Goal: Information Seeking & Learning: Learn about a topic

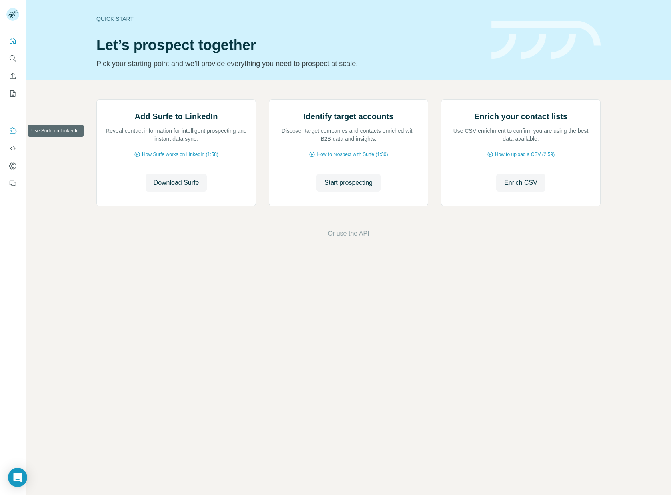
click at [11, 126] on button "Use Surfe on LinkedIn" at bounding box center [12, 131] width 13 height 14
drag, startPoint x: 529, startPoint y: 388, endPoint x: 489, endPoint y: 358, distance: 49.1
click at [528, 388] on div "Quick start Let’s prospect together Pick your starting point and we’ll provide …" at bounding box center [348, 247] width 645 height 495
click at [347, 188] on span "Start prospecting" at bounding box center [348, 183] width 48 height 10
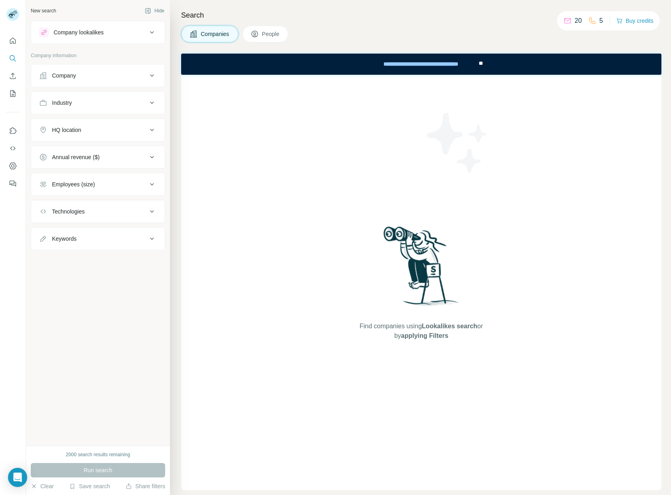
click at [106, 35] on div "Company lookalikes" at bounding box center [93, 33] width 108 height 10
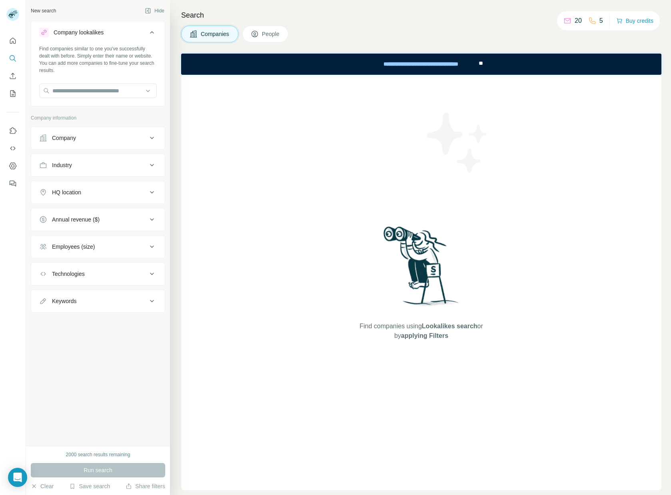
click at [133, 32] on div "Company lookalikes" at bounding box center [93, 33] width 108 height 10
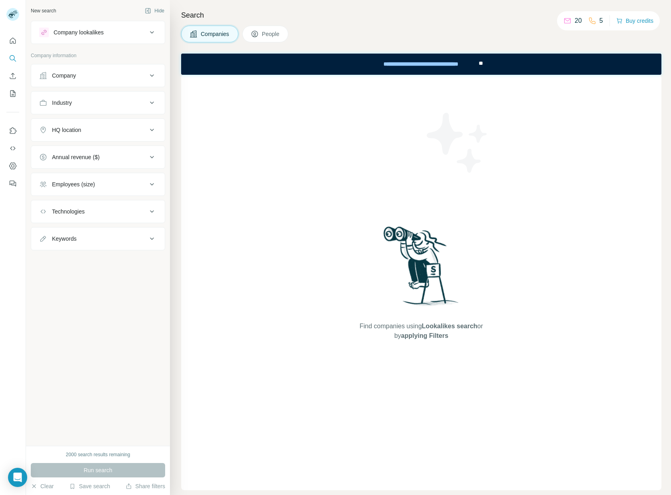
click at [95, 76] on div "Company" at bounding box center [93, 76] width 108 height 8
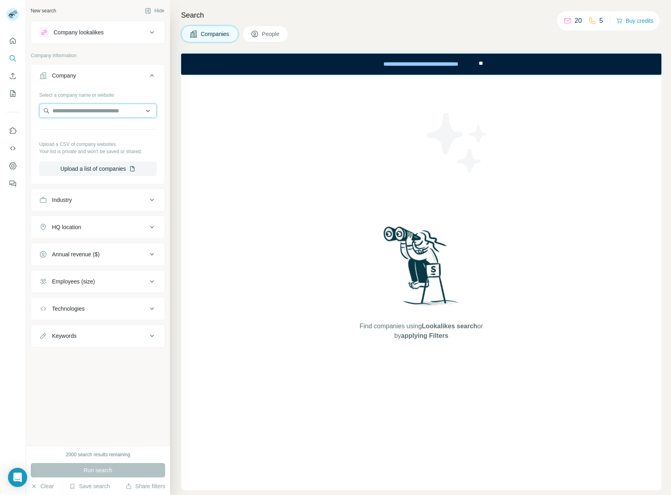
click at [87, 111] on input "text" at bounding box center [98, 111] width 118 height 14
click at [116, 83] on button "Company" at bounding box center [98, 77] width 134 height 22
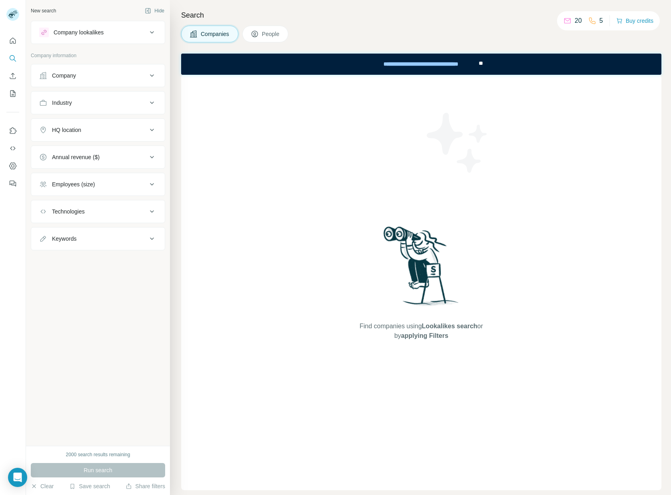
click at [87, 105] on div "Industry" at bounding box center [93, 103] width 108 height 8
click at [81, 118] on input at bounding box center [93, 122] width 99 height 9
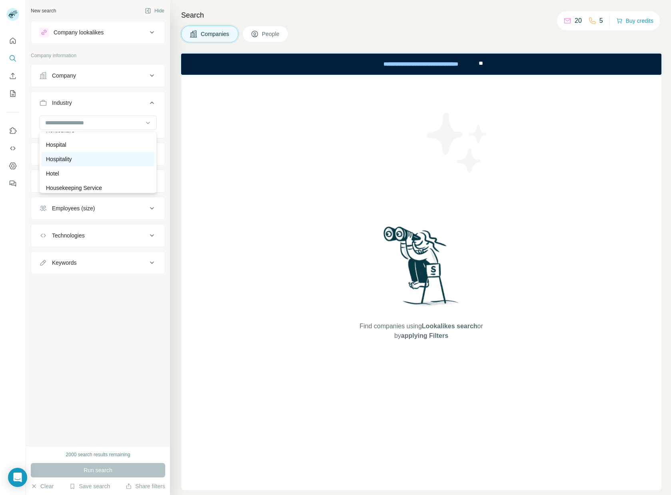
click at [69, 160] on p "Hospitality" at bounding box center [59, 159] width 26 height 8
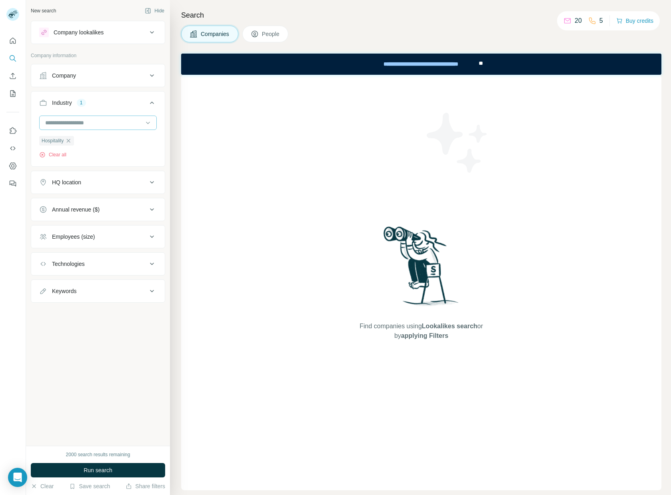
click at [77, 124] on input at bounding box center [93, 122] width 99 height 9
click at [74, 162] on p "Restaurants" at bounding box center [61, 162] width 30 height 8
click at [83, 122] on input at bounding box center [93, 122] width 99 height 9
type input "***"
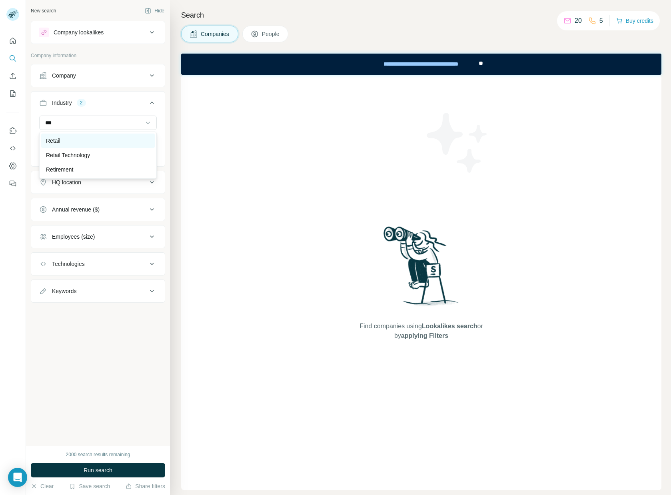
click at [77, 140] on div "Retail" at bounding box center [98, 141] width 104 height 8
click at [95, 121] on input at bounding box center [93, 122] width 99 height 9
type input "*****"
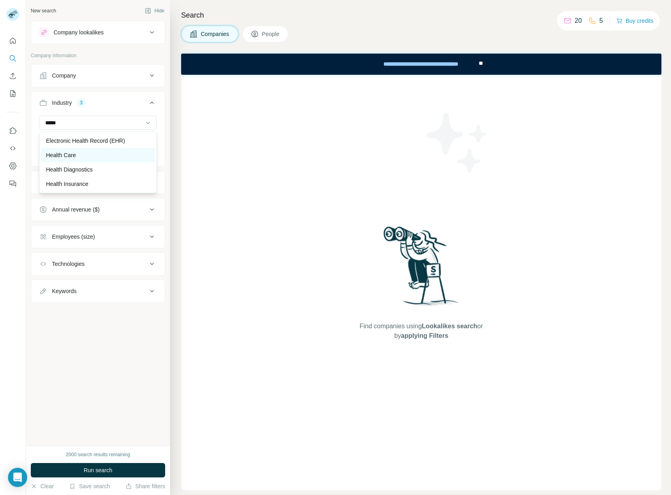
click at [82, 154] on div "Health Care" at bounding box center [98, 155] width 104 height 8
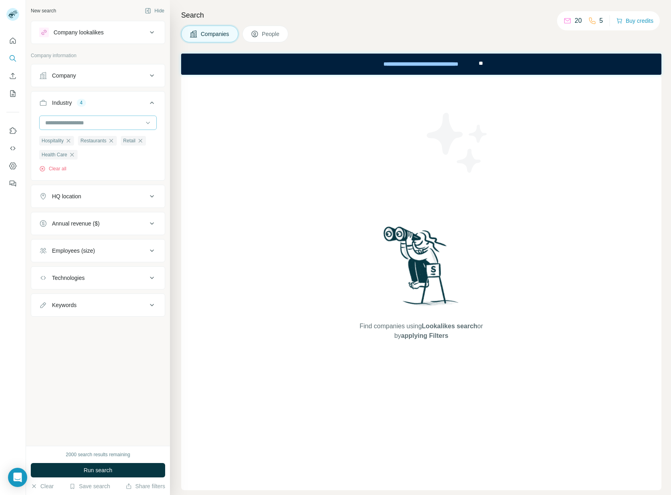
click at [82, 118] on div at bounding box center [93, 123] width 99 height 14
type input "*"
type input "*****"
click at [99, 144] on p "[GEOGRAPHIC_DATA]" at bounding box center [75, 141] width 58 height 8
click at [86, 124] on input at bounding box center [93, 122] width 99 height 9
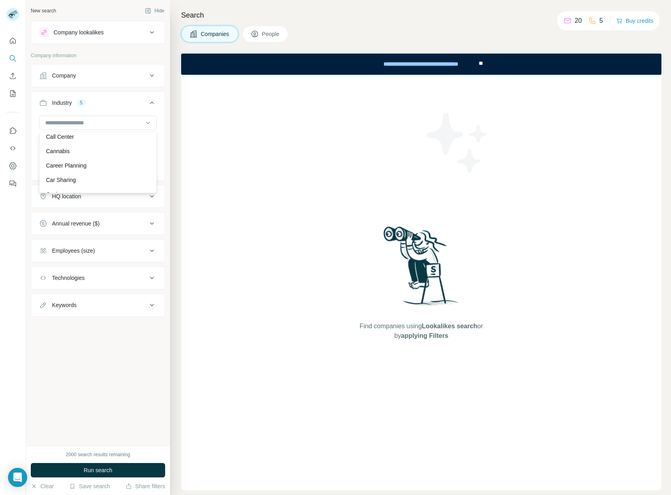
scroll to position [1024, 0]
click at [85, 152] on div "Cannabis" at bounding box center [98, 153] width 104 height 8
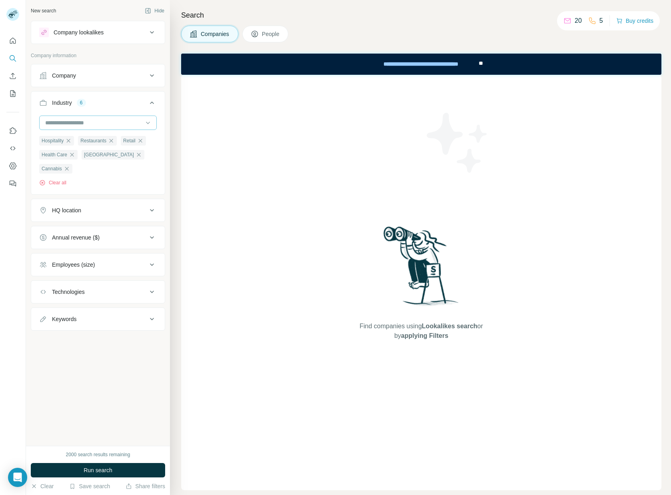
click at [86, 118] on input at bounding box center [93, 122] width 99 height 9
click at [86, 161] on div "Craft Beer" at bounding box center [98, 158] width 104 height 8
click at [84, 121] on input at bounding box center [93, 122] width 99 height 9
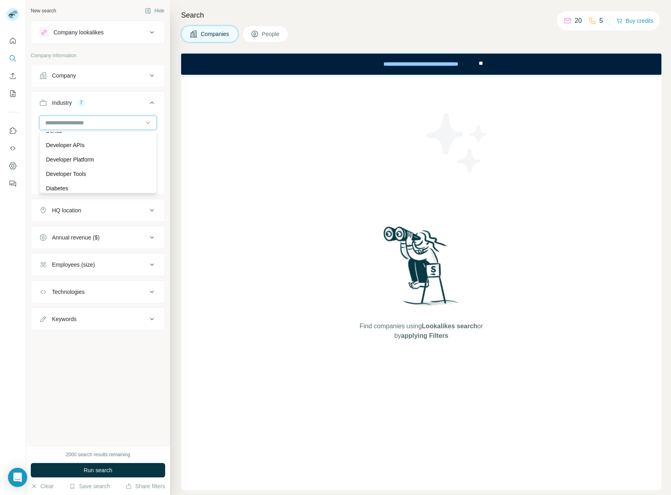
click at [76, 120] on input at bounding box center [93, 122] width 99 height 9
type input "****"
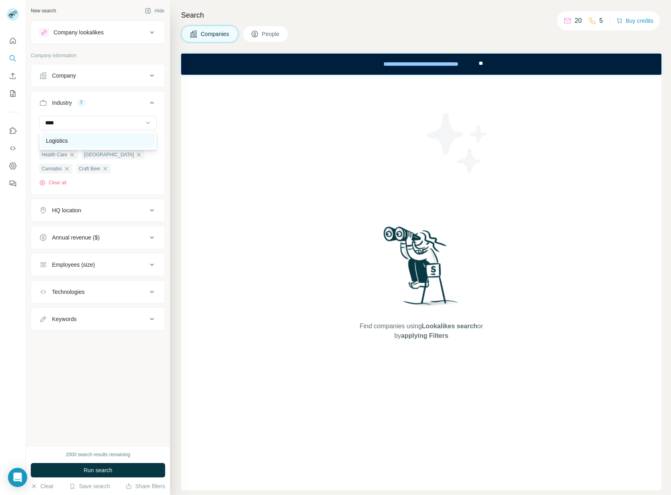
click at [70, 135] on div "Logistics" at bounding box center [98, 141] width 114 height 14
click at [69, 123] on input at bounding box center [93, 122] width 99 height 9
click at [60, 127] on div at bounding box center [93, 123] width 99 height 14
click at [60, 124] on input at bounding box center [93, 122] width 99 height 9
type input "*******"
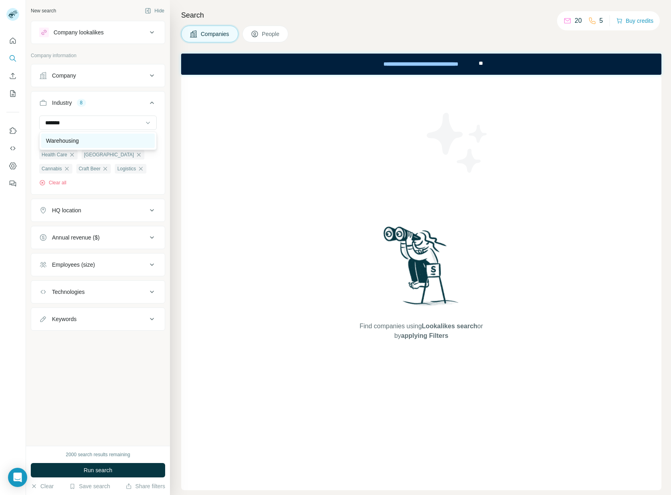
click at [70, 138] on p "Warehousing" at bounding box center [62, 141] width 33 height 8
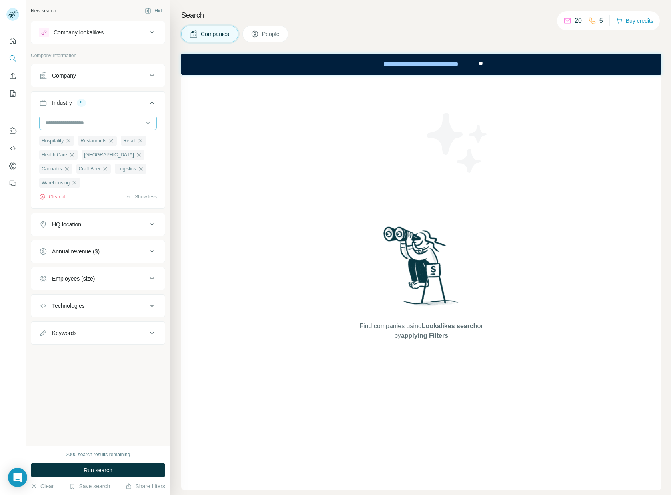
click at [70, 126] on input at bounding box center [93, 122] width 99 height 9
type input "******"
click at [70, 154] on p "Manufacturing" at bounding box center [64, 155] width 36 height 8
click at [114, 234] on button "HQ location" at bounding box center [98, 224] width 134 height 19
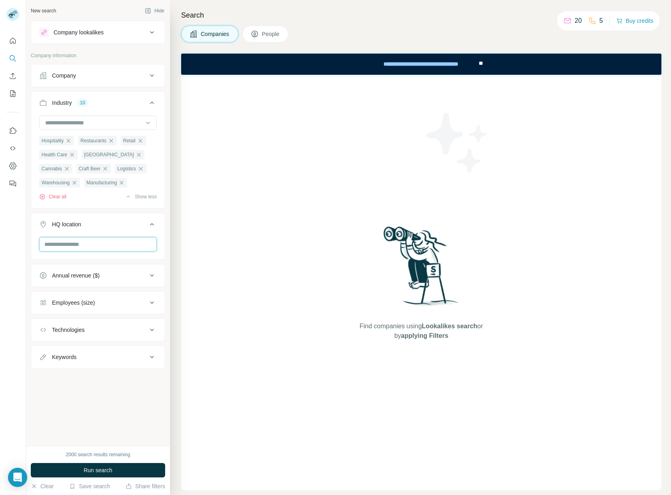
click at [83, 252] on input "text" at bounding box center [98, 244] width 118 height 14
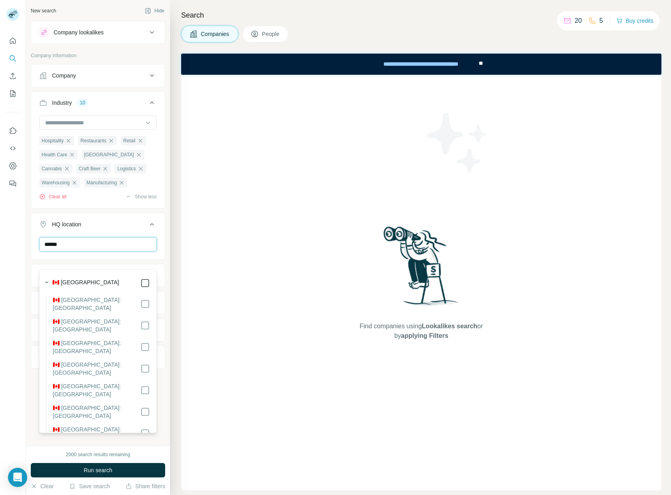
type input "******"
click at [14, 247] on div at bounding box center [13, 247] width 26 height 495
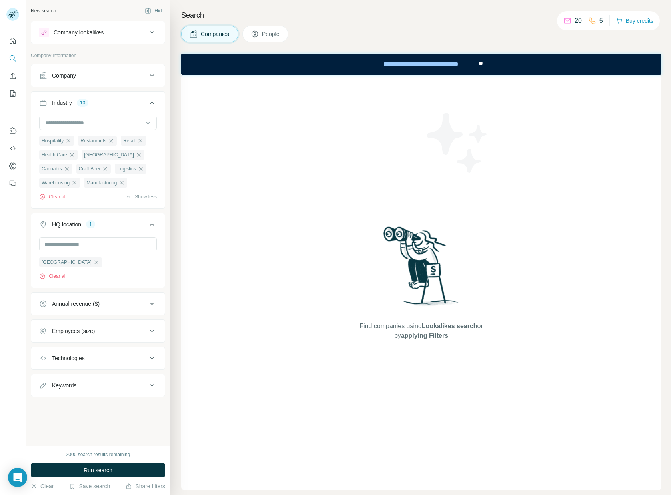
click at [94, 335] on div "Employees (size)" at bounding box center [73, 331] width 43 height 8
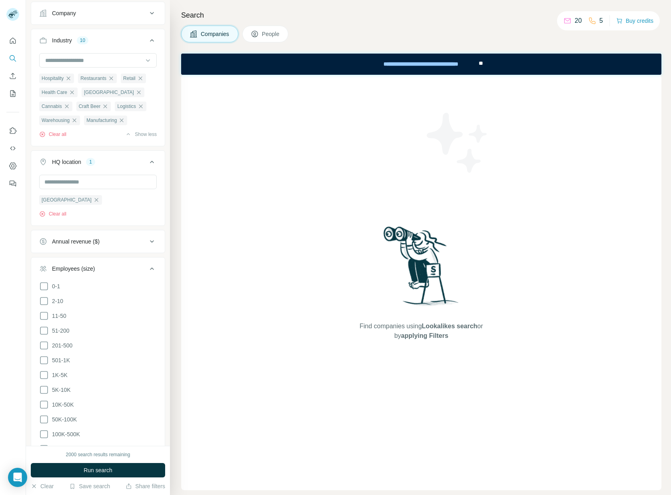
scroll to position [64, 0]
click at [43, 289] on icon at bounding box center [44, 285] width 10 height 10
click at [43, 289] on icon at bounding box center [44, 285] width 8 height 8
click at [44, 319] on icon at bounding box center [44, 314] width 10 height 10
click at [43, 334] on icon at bounding box center [44, 329] width 10 height 10
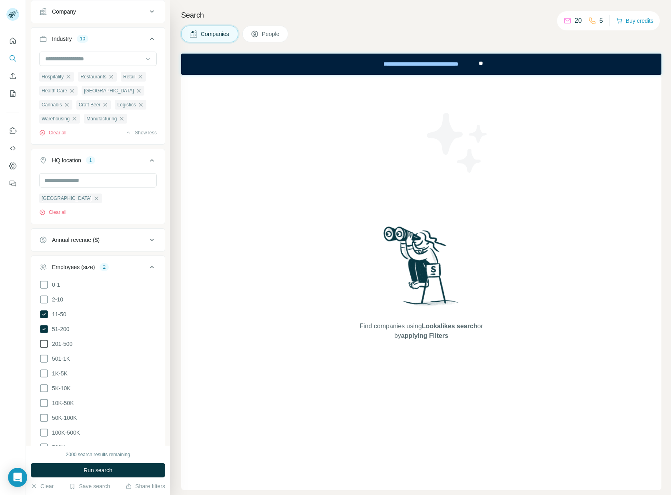
click at [42, 349] on icon at bounding box center [44, 344] width 10 height 10
click at [42, 363] on icon at bounding box center [44, 359] width 10 height 10
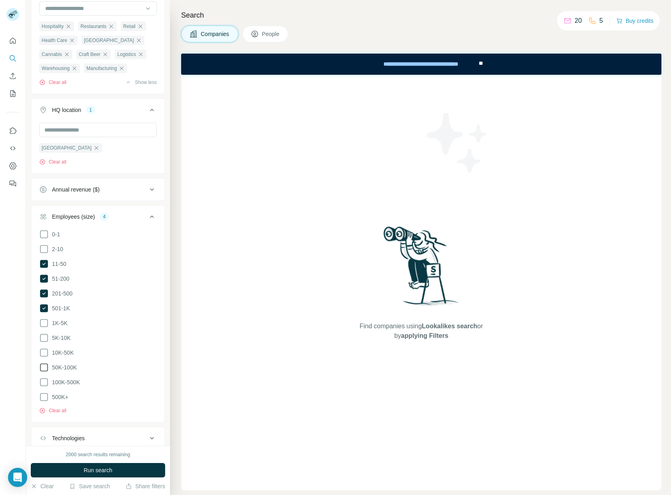
scroll to position [180, 0]
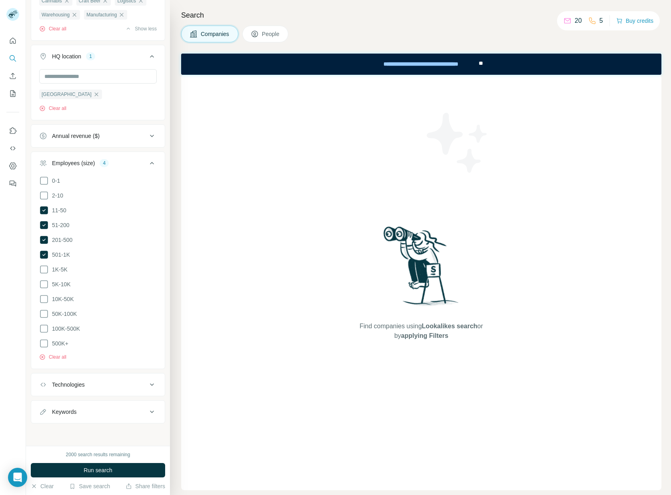
click at [109, 388] on div "Technologies" at bounding box center [93, 385] width 108 height 8
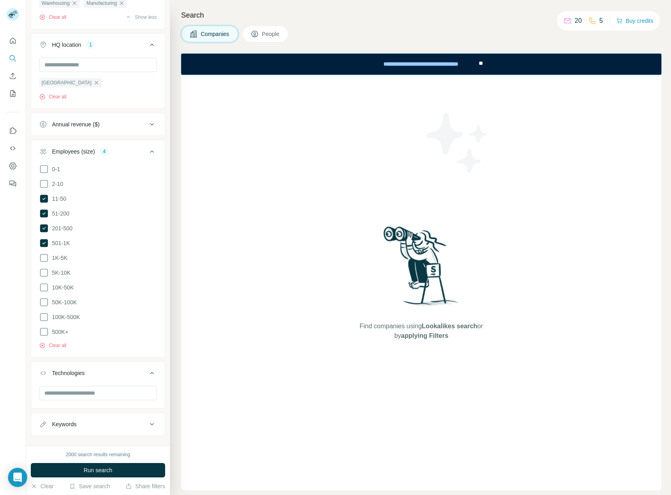
click at [107, 377] on div "Technologies" at bounding box center [93, 373] width 108 height 8
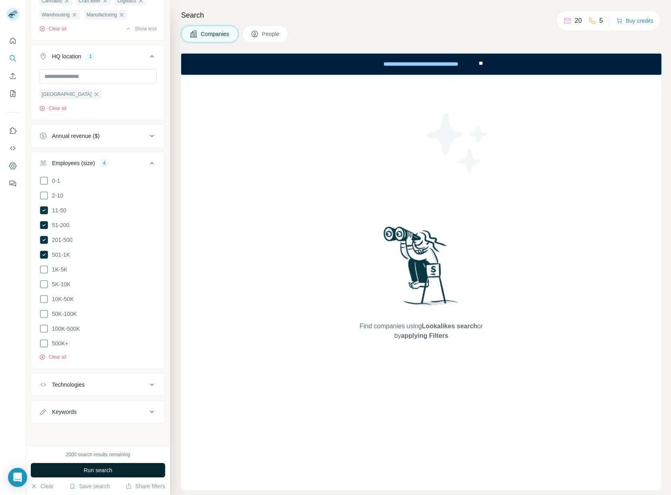
click at [112, 471] on span "Run search" at bounding box center [98, 470] width 29 height 8
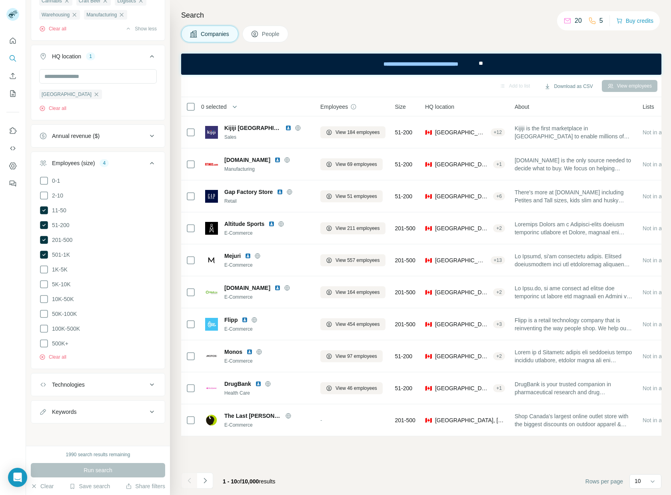
click at [272, 36] on span "People" at bounding box center [271, 34] width 18 height 8
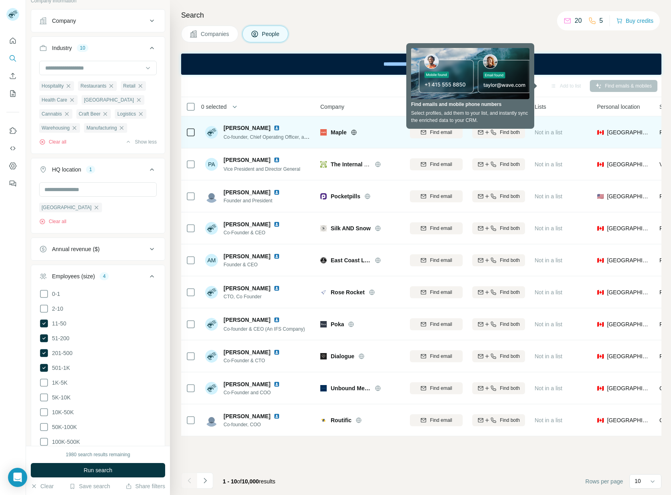
click at [337, 133] on span "Maple" at bounding box center [339, 132] width 16 height 8
click at [322, 132] on img at bounding box center [323, 132] width 6 height 6
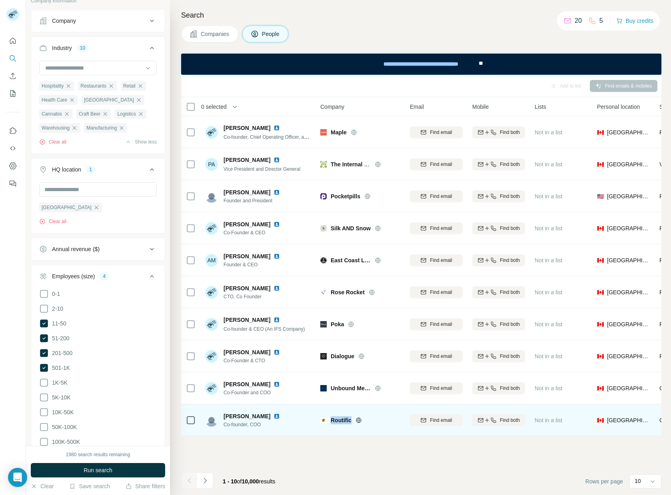
drag, startPoint x: 351, startPoint y: 420, endPoint x: 331, endPoint y: 421, distance: 20.8
click at [331, 421] on div "Routific" at bounding box center [366, 420] width 70 height 8
copy span "Routific"
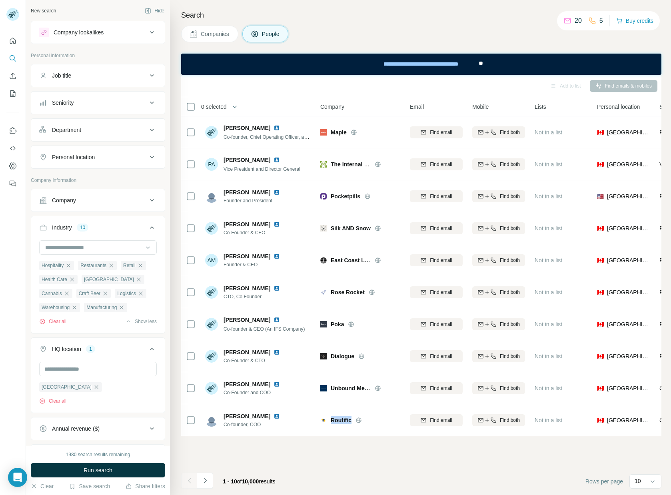
click at [88, 72] on div "Job title" at bounding box center [93, 76] width 108 height 8
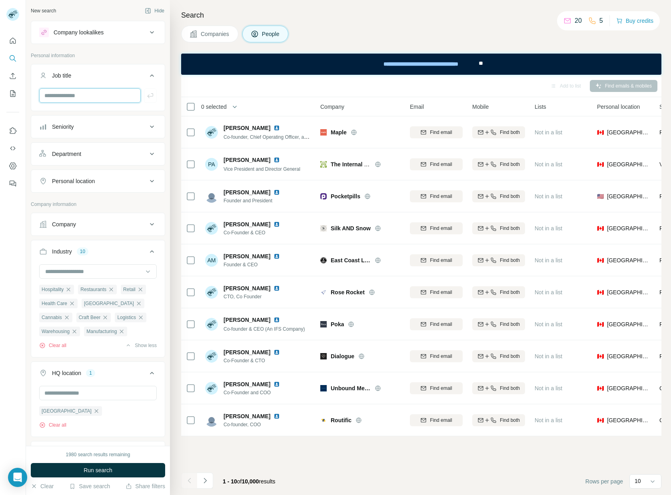
click at [82, 94] on input "text" at bounding box center [90, 95] width 102 height 14
type input "**********"
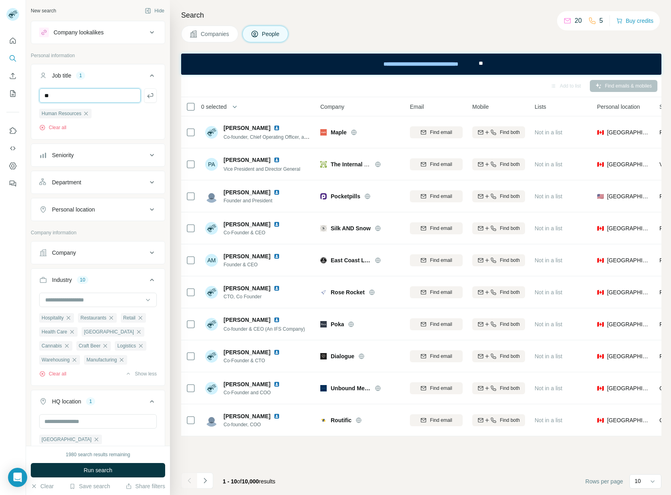
type input "**"
type input "*"
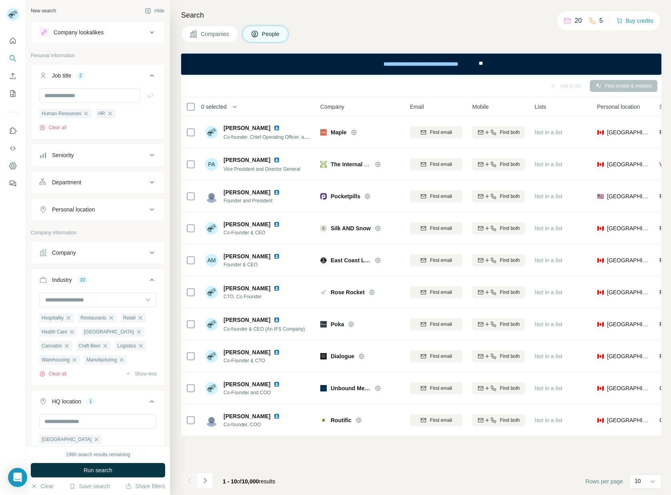
click at [72, 152] on div "Seniority" at bounding box center [63, 155] width 22 height 8
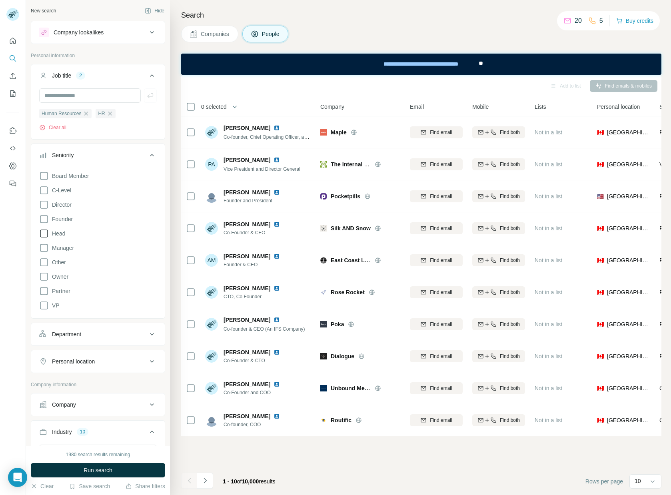
click at [44, 235] on icon at bounding box center [44, 234] width 10 height 10
click at [46, 249] on icon at bounding box center [44, 248] width 10 height 10
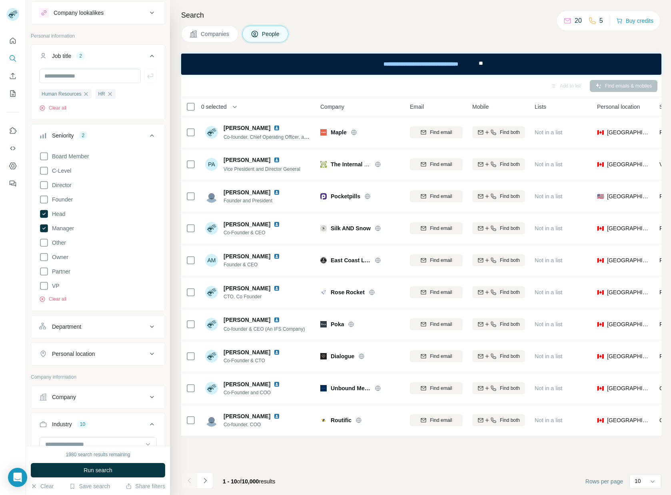
scroll to position [20, 0]
click at [44, 287] on icon at bounding box center [44, 285] width 10 height 10
click at [46, 269] on icon at bounding box center [44, 271] width 10 height 10
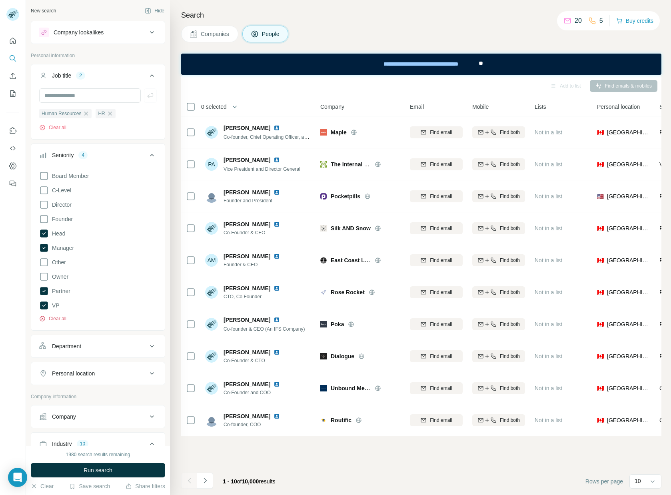
click at [54, 315] on button "Clear all" at bounding box center [52, 318] width 27 height 7
click at [46, 293] on icon at bounding box center [44, 291] width 10 height 10
click at [48, 248] on icon at bounding box center [44, 248] width 10 height 10
click at [47, 234] on icon at bounding box center [44, 234] width 10 height 10
click at [46, 204] on icon at bounding box center [44, 205] width 10 height 10
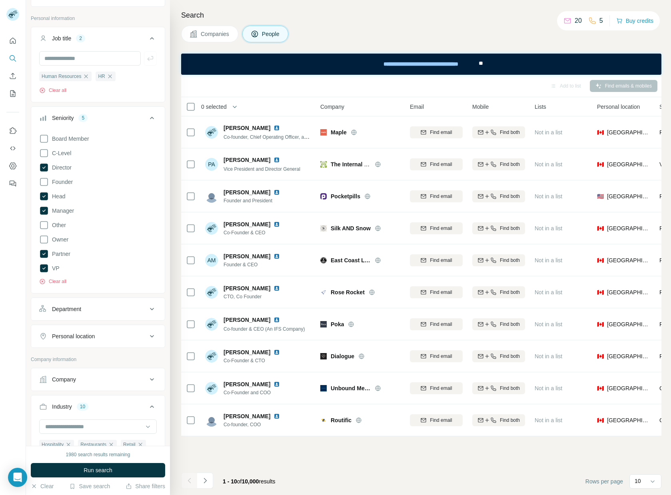
scroll to position [38, 0]
click at [89, 313] on button "Department" at bounding box center [98, 308] width 134 height 19
click at [86, 325] on input at bounding box center [93, 328] width 99 height 9
type input "*"
click at [20, 304] on div at bounding box center [13, 247] width 26 height 495
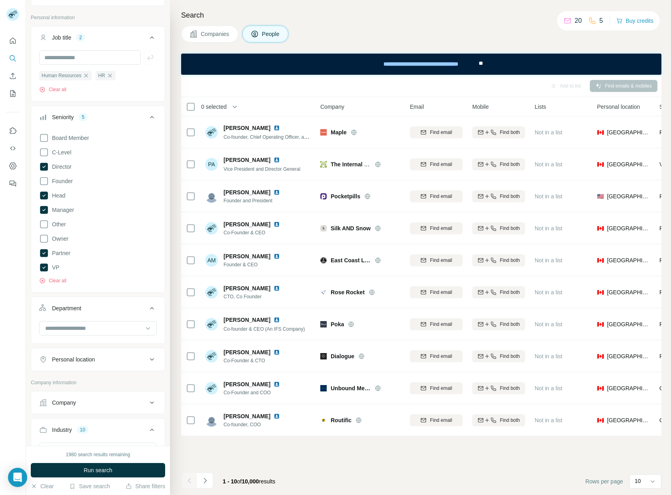
click at [82, 361] on div "Personal location" at bounding box center [73, 359] width 43 height 8
click at [77, 381] on input "text" at bounding box center [98, 379] width 118 height 14
type input "******"
click at [78, 397] on div "🇨🇦 [GEOGRAPHIC_DATA]" at bounding box center [98, 401] width 104 height 10
click at [70, 401] on label "🇨🇦 [GEOGRAPHIC_DATA]" at bounding box center [79, 401] width 67 height 10
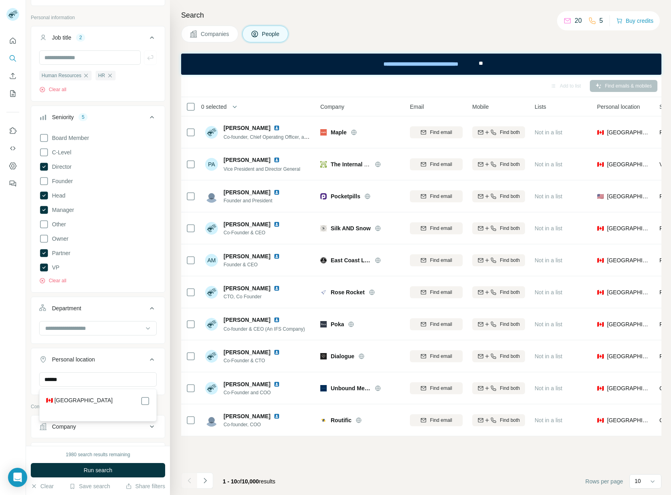
scroll to position [82, 0]
click at [14, 310] on div at bounding box center [13, 247] width 26 height 495
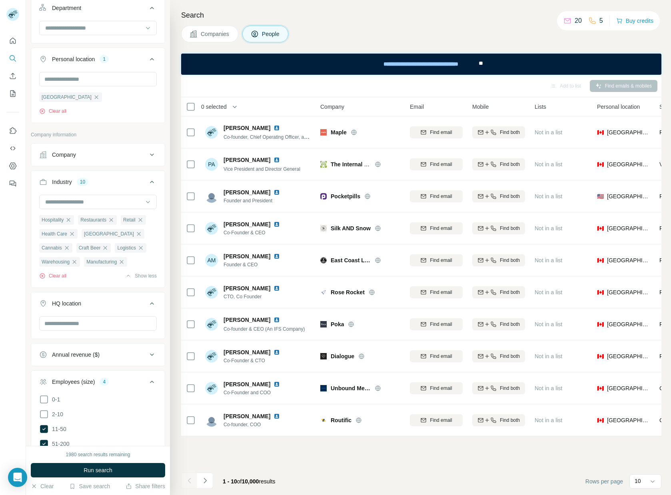
scroll to position [337, 0]
click at [110, 472] on span "Run search" at bounding box center [98, 470] width 29 height 8
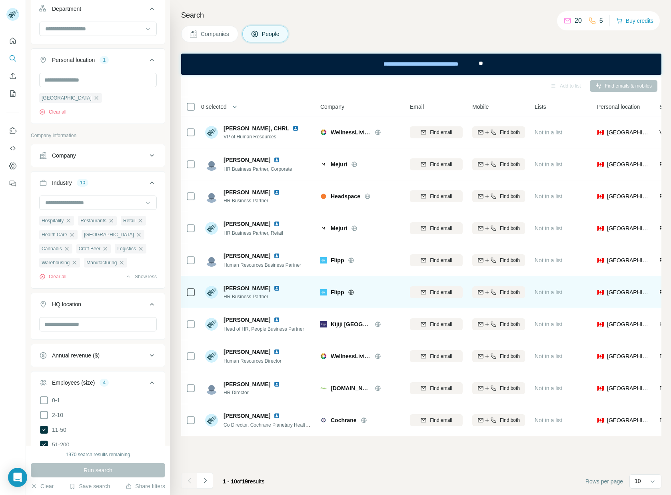
click at [350, 293] on icon at bounding box center [351, 292] width 6 height 6
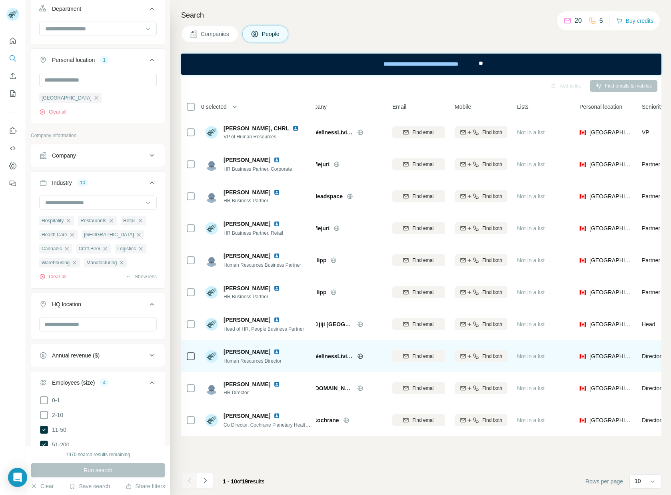
scroll to position [0, 0]
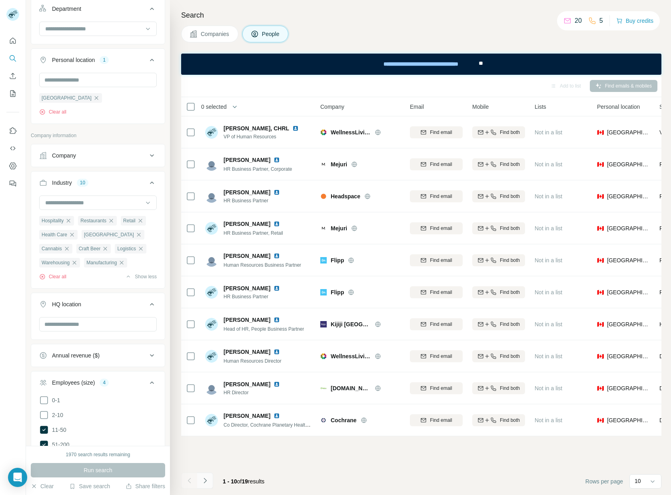
click at [206, 479] on icon "Navigate to next page" at bounding box center [205, 481] width 8 height 8
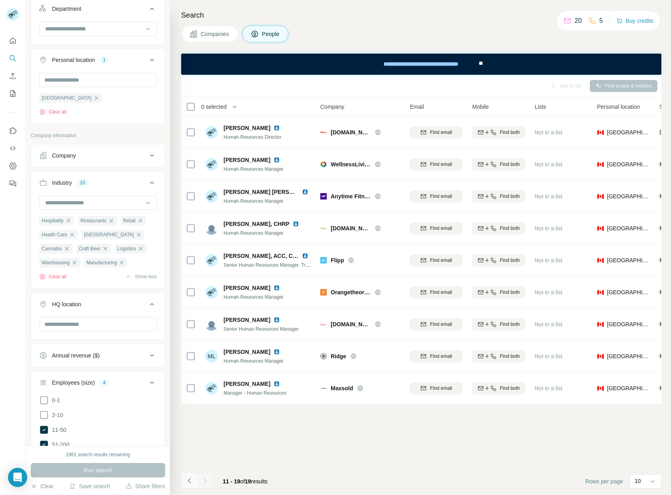
click at [186, 479] on icon "Navigate to previous page" at bounding box center [190, 481] width 8 height 8
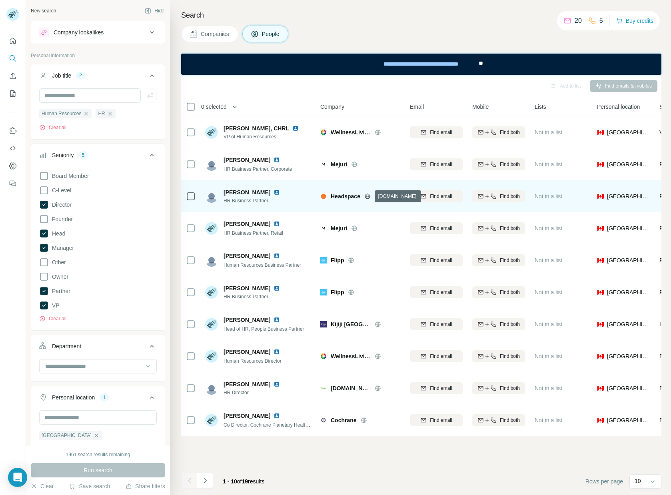
click at [368, 195] on icon at bounding box center [367, 196] width 6 height 6
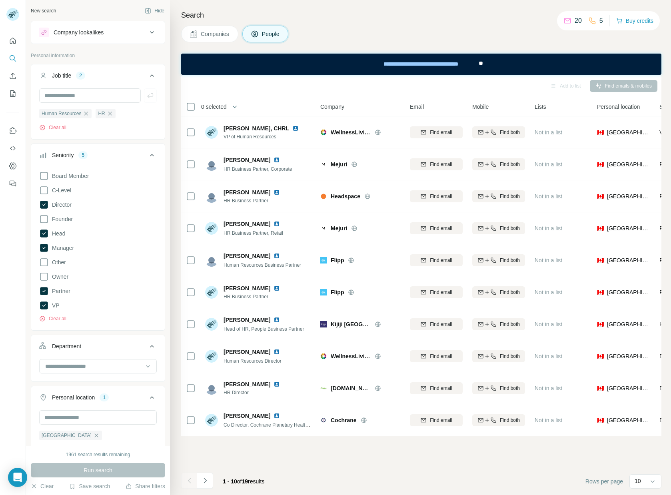
click at [480, 63] on span "**" at bounding box center [481, 63] width 4 height 6
click at [451, 63] on div "**********" at bounding box center [420, 64] width 113 height 18
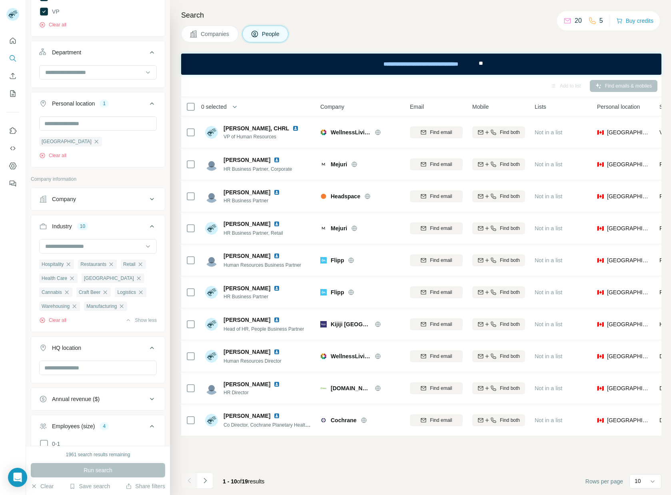
scroll to position [295, 0]
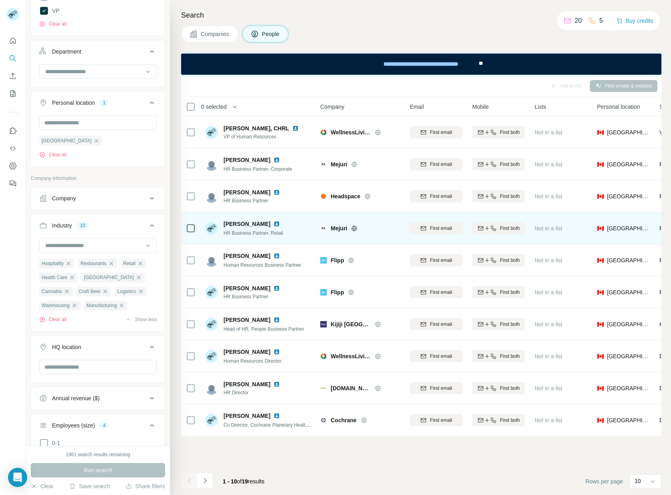
click at [357, 226] on icon at bounding box center [354, 228] width 6 height 6
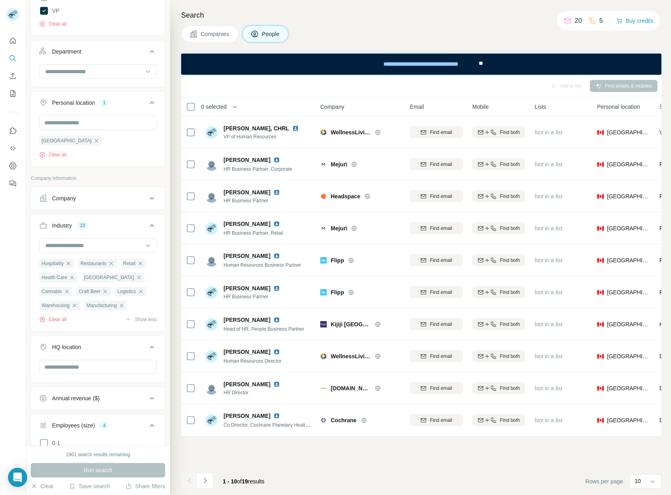
click at [212, 37] on span "Companies" at bounding box center [215, 34] width 29 height 8
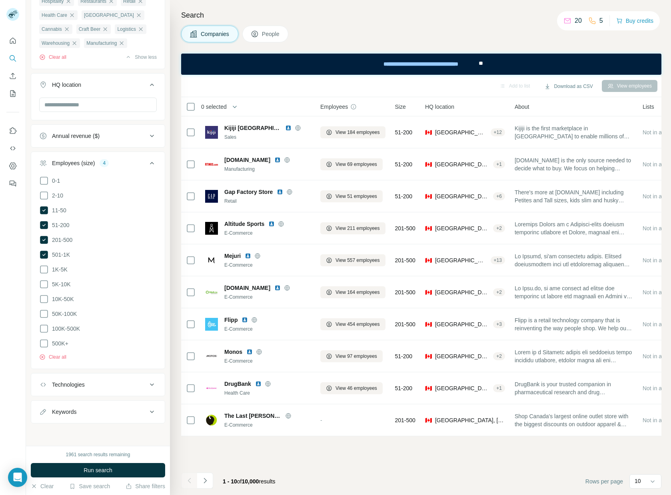
scroll to position [151, 0]
click at [208, 481] on icon "Navigate to next page" at bounding box center [205, 481] width 8 height 8
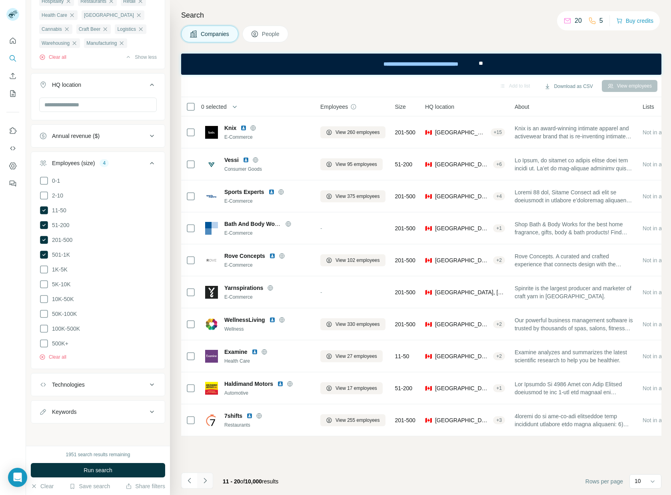
click at [208, 481] on icon "Navigate to next page" at bounding box center [205, 481] width 8 height 8
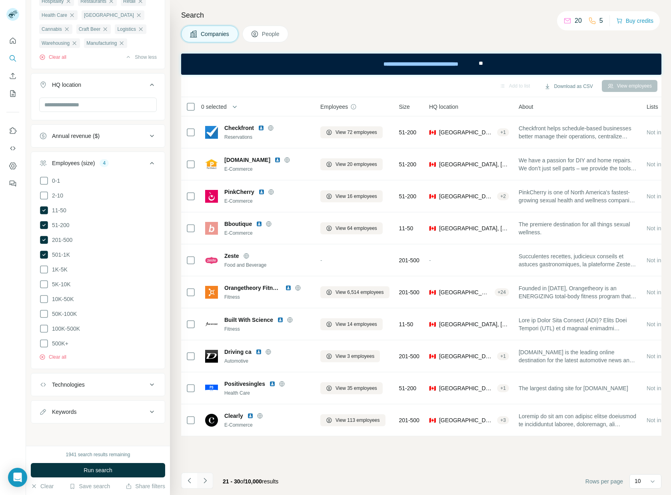
click at [208, 481] on icon "Navigate to next page" at bounding box center [205, 481] width 8 height 8
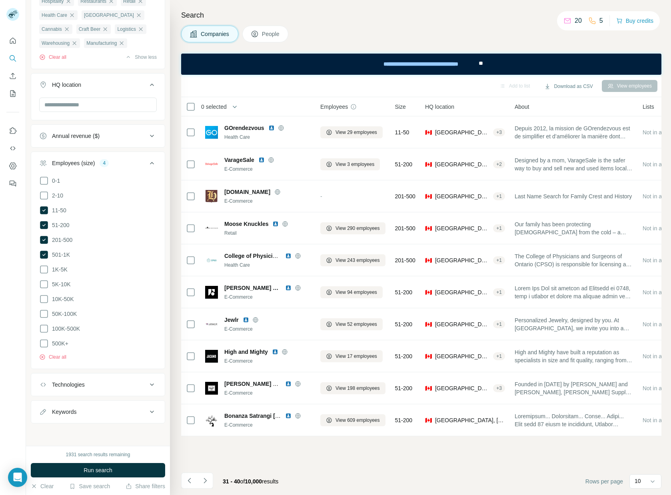
click at [266, 36] on span "People" at bounding box center [271, 34] width 18 height 8
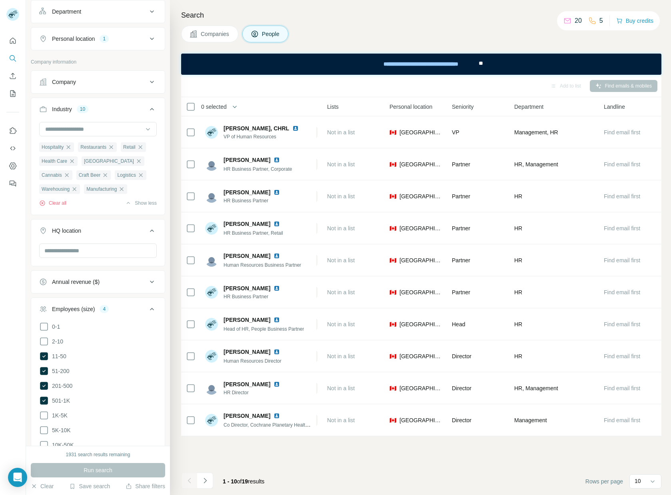
scroll to position [90, 0]
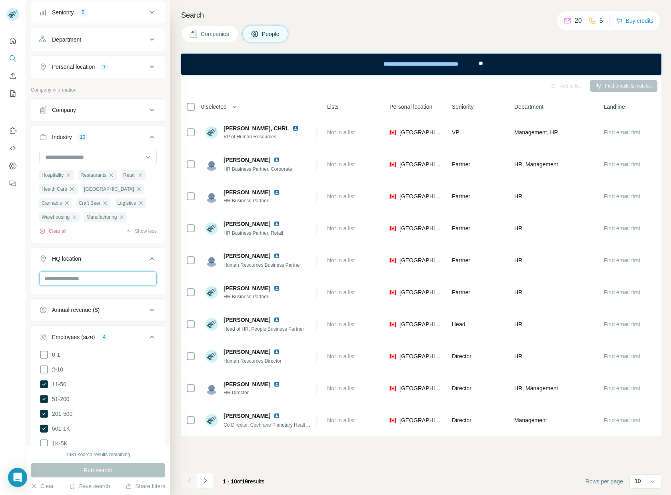
click at [82, 286] on input "text" at bounding box center [98, 278] width 118 height 14
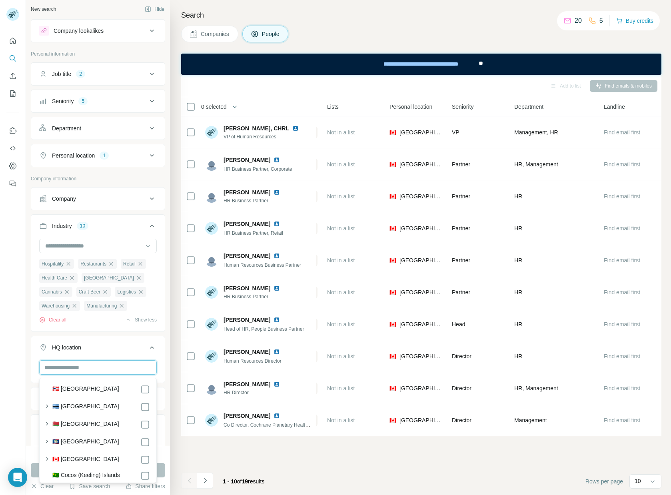
scroll to position [0, 0]
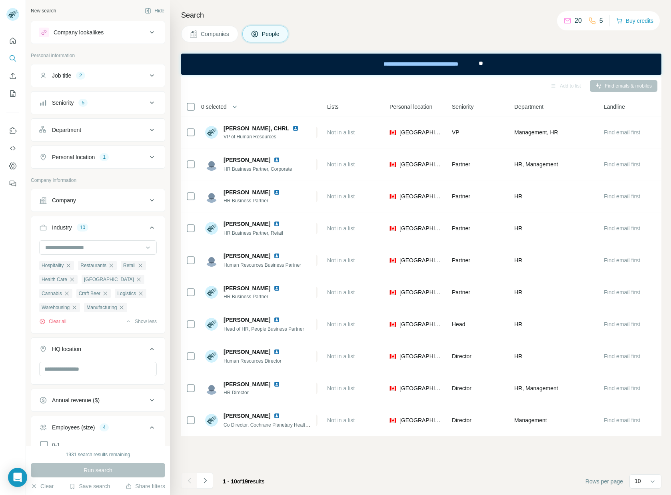
click at [75, 72] on div "Job title 2" at bounding box center [93, 76] width 108 height 8
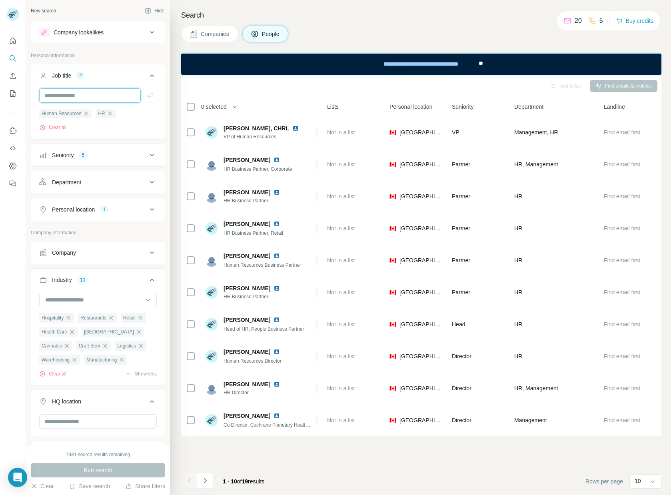
click at [111, 96] on input "text" at bounding box center [90, 95] width 102 height 14
click at [106, 160] on button "Seniority 5" at bounding box center [98, 155] width 134 height 19
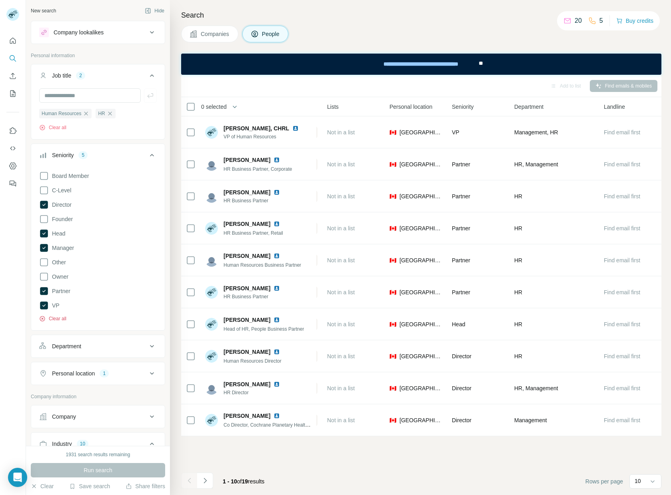
click at [51, 321] on button "Clear all" at bounding box center [52, 318] width 27 height 7
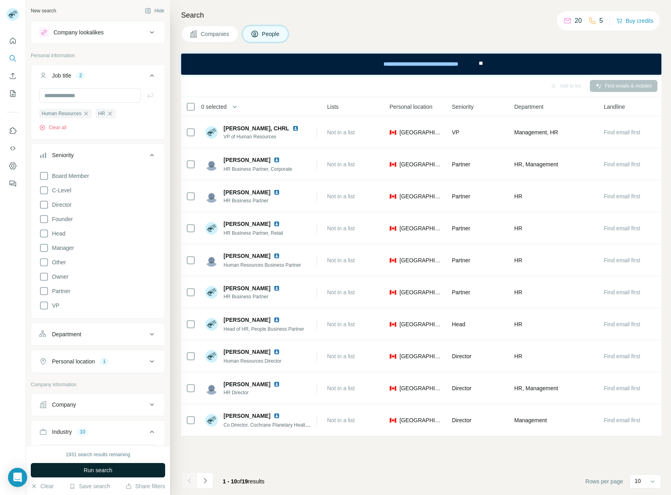
click at [127, 466] on button "Run search" at bounding box center [98, 470] width 134 height 14
click at [211, 477] on button "Navigate to next page" at bounding box center [205, 481] width 16 height 16
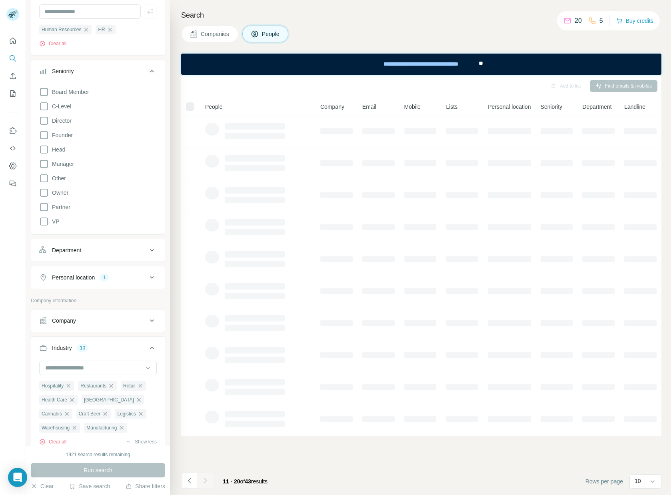
scroll to position [92, 0]
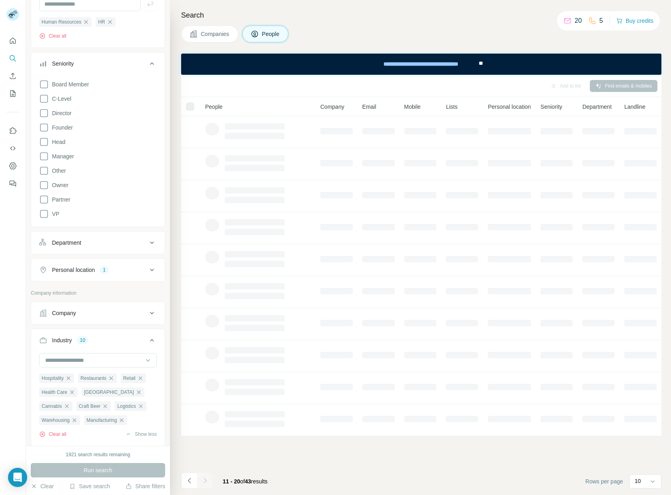
click at [103, 279] on button "Personal location 1" at bounding box center [98, 269] width 134 height 19
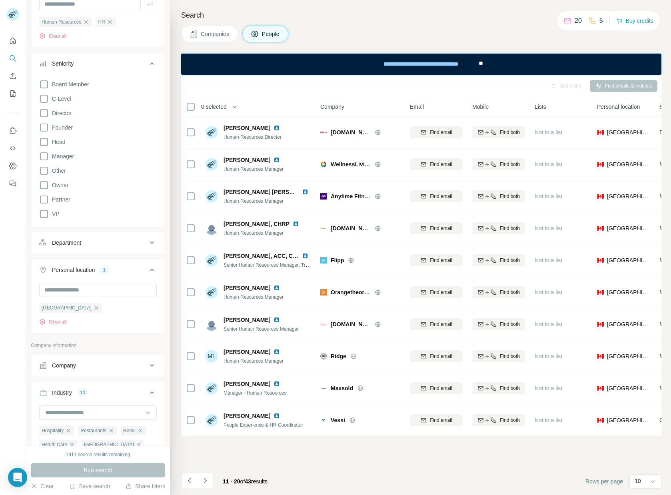
click at [122, 269] on div "Personal location 1" at bounding box center [93, 270] width 108 height 8
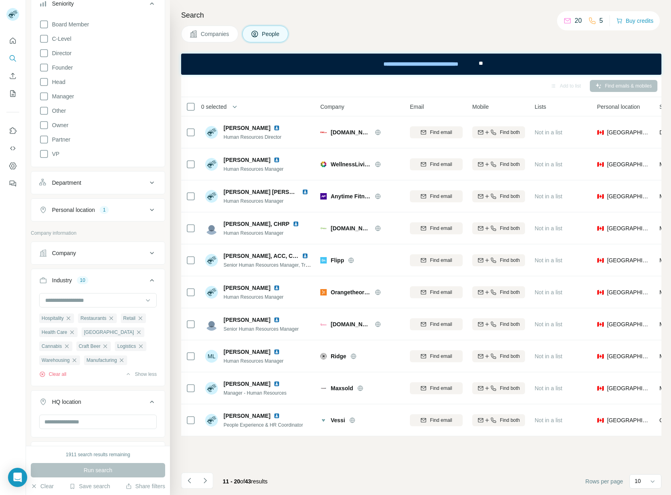
scroll to position [156, 0]
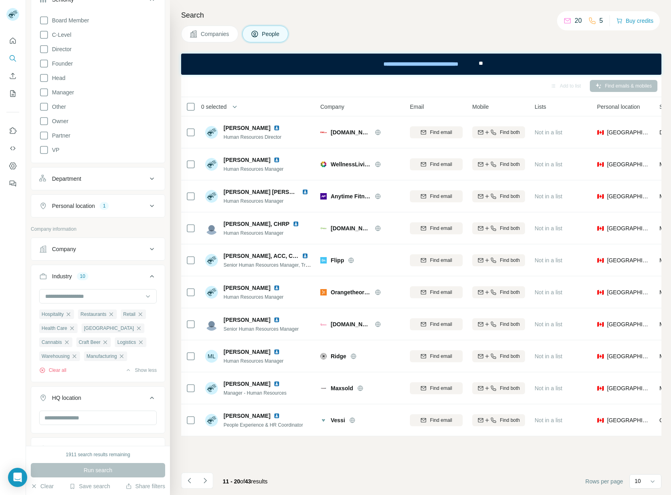
click at [116, 238] on div "Company" at bounding box center [98, 249] width 134 height 23
click at [111, 251] on div "Company" at bounding box center [93, 249] width 108 height 8
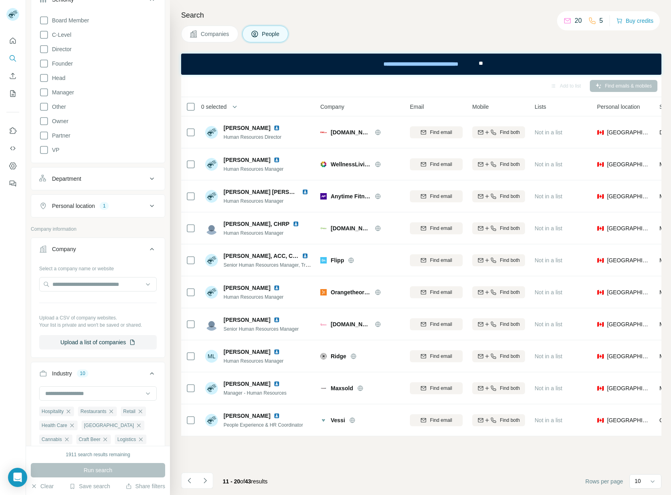
click at [111, 251] on div "Company" at bounding box center [93, 249] width 108 height 8
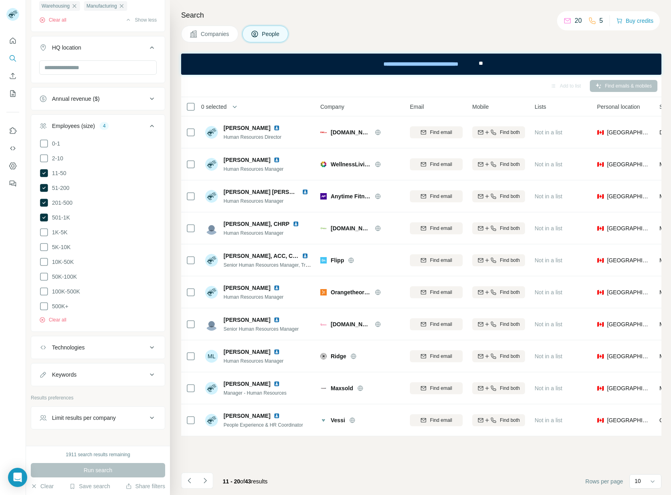
scroll to position [538, 0]
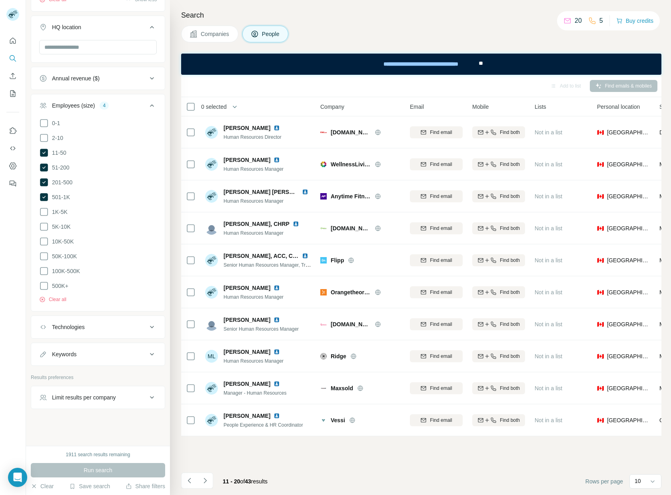
click at [103, 403] on button "Limit results per company" at bounding box center [98, 397] width 134 height 19
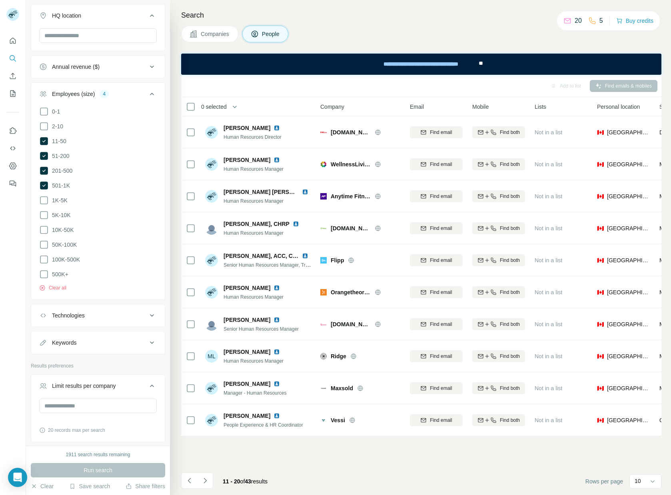
scroll to position [583, 0]
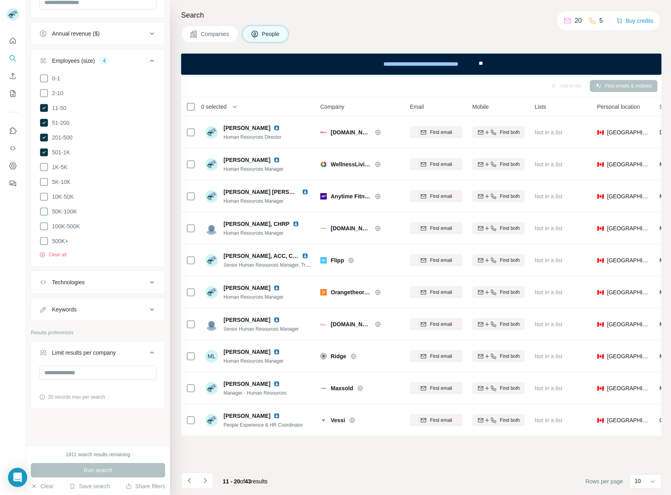
click at [126, 349] on div "Limit results per company" at bounding box center [93, 353] width 108 height 8
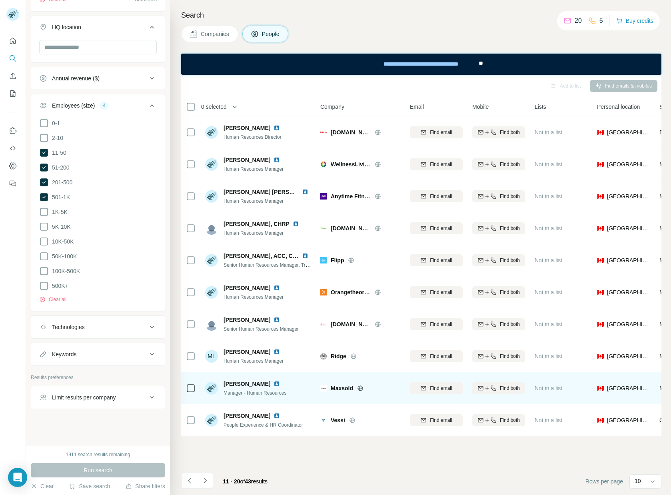
click at [363, 388] on icon at bounding box center [359, 388] width 5 height 0
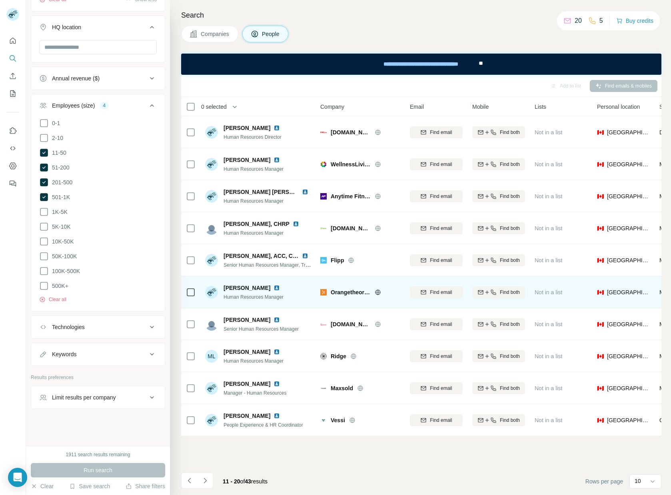
click at [379, 291] on icon at bounding box center [378, 292] width 6 height 6
click at [278, 287] on img at bounding box center [276, 288] width 6 height 6
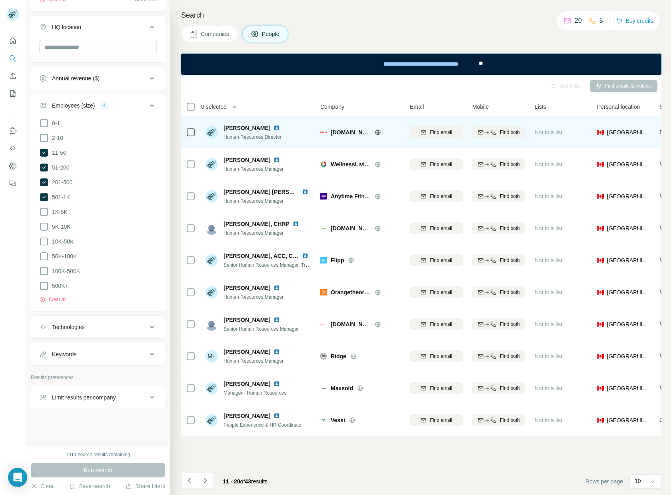
click at [279, 127] on img at bounding box center [276, 128] width 6 height 6
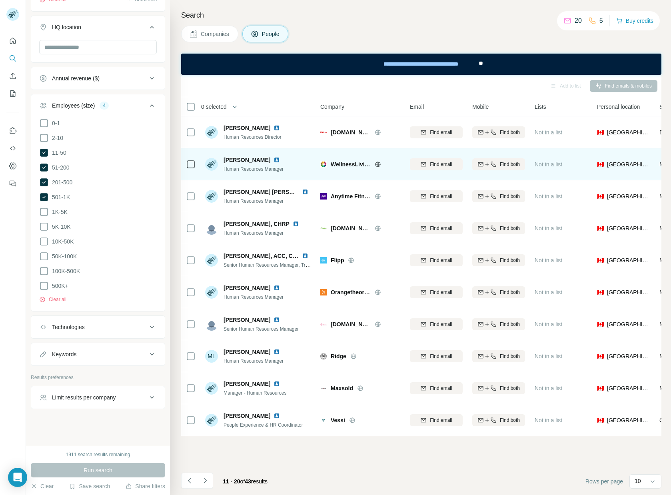
click at [273, 159] on img at bounding box center [276, 160] width 6 height 6
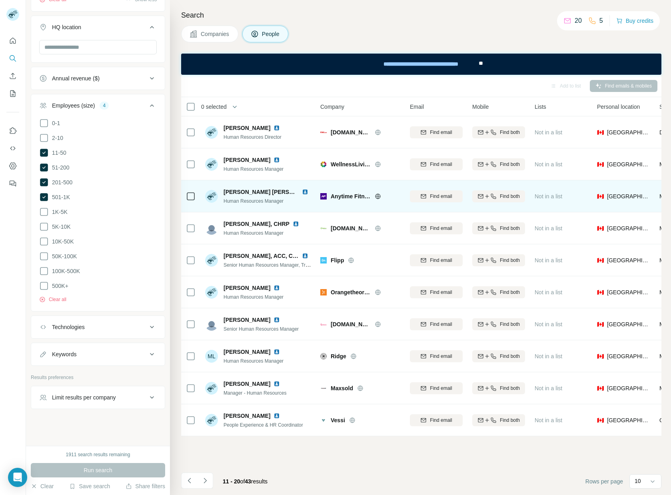
click at [306, 191] on img at bounding box center [305, 192] width 6 height 6
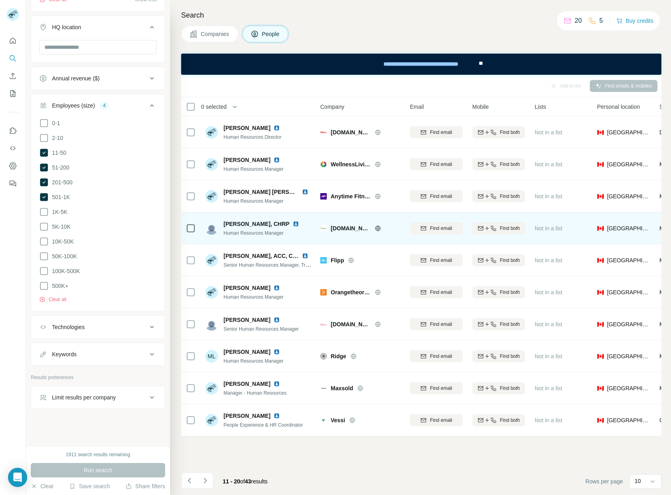
click at [293, 223] on img at bounding box center [296, 224] width 6 height 6
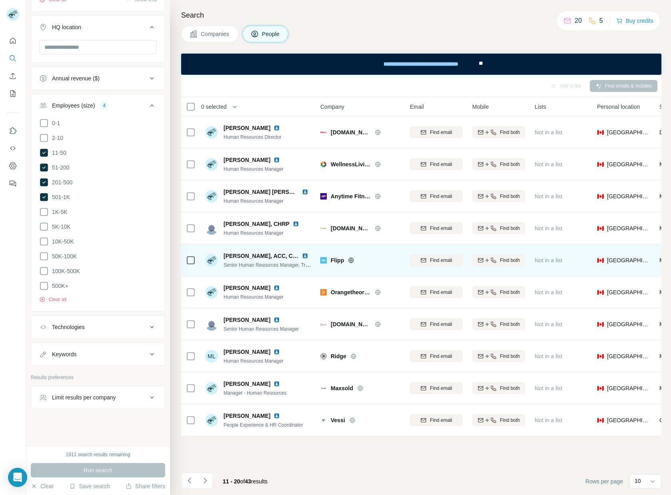
click at [306, 254] on img at bounding box center [305, 256] width 6 height 6
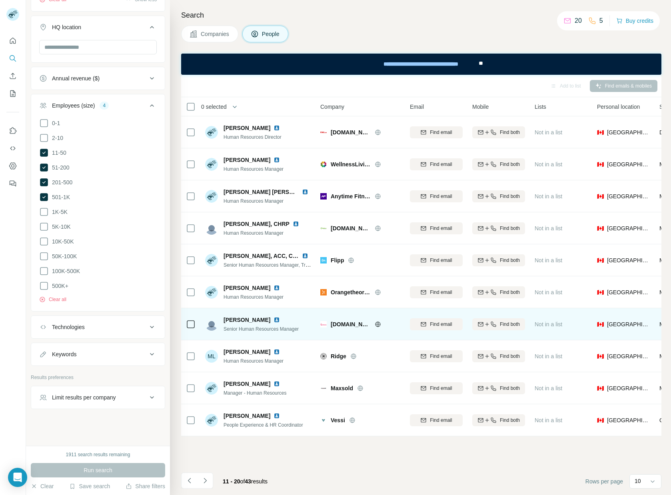
click at [273, 319] on img at bounding box center [276, 320] width 6 height 6
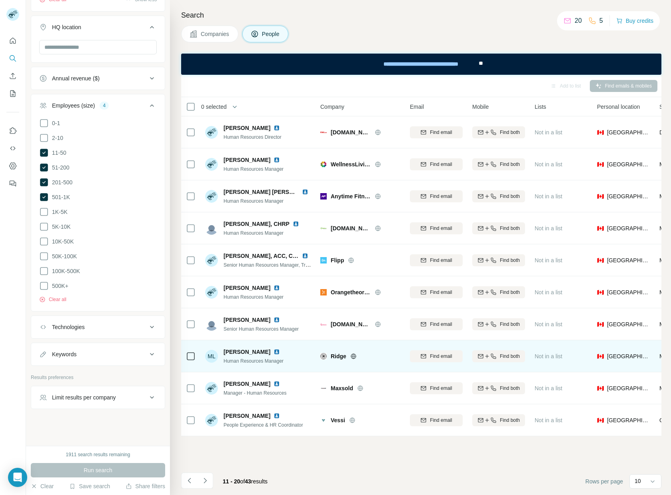
click at [273, 351] on img at bounding box center [276, 352] width 6 height 6
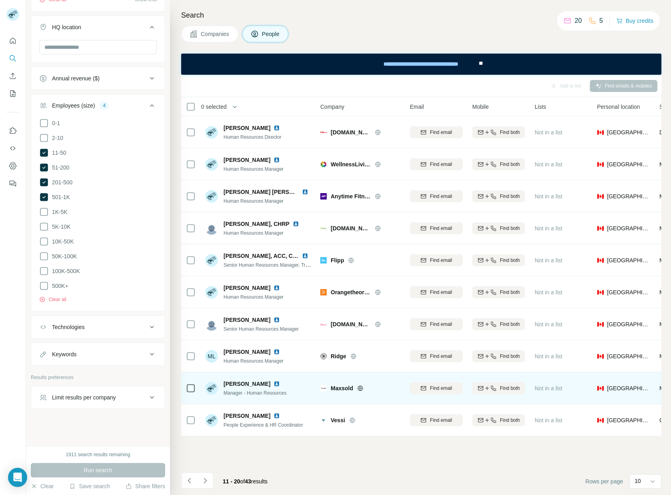
click at [273, 385] on img at bounding box center [276, 384] width 6 height 6
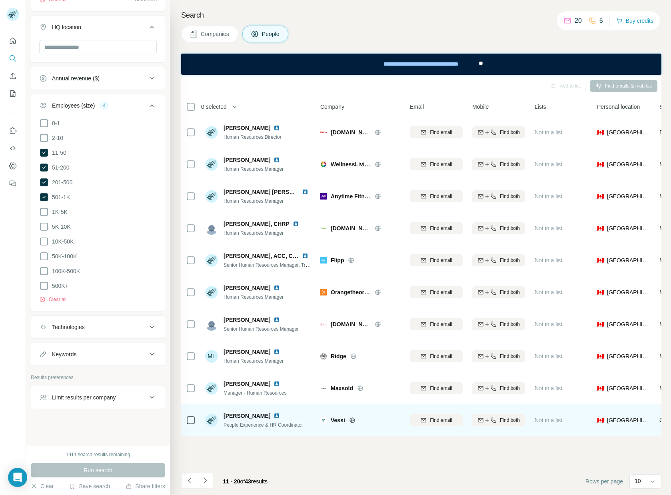
click at [273, 416] on img at bounding box center [276, 416] width 6 height 6
